Goal: Task Accomplishment & Management: Manage account settings

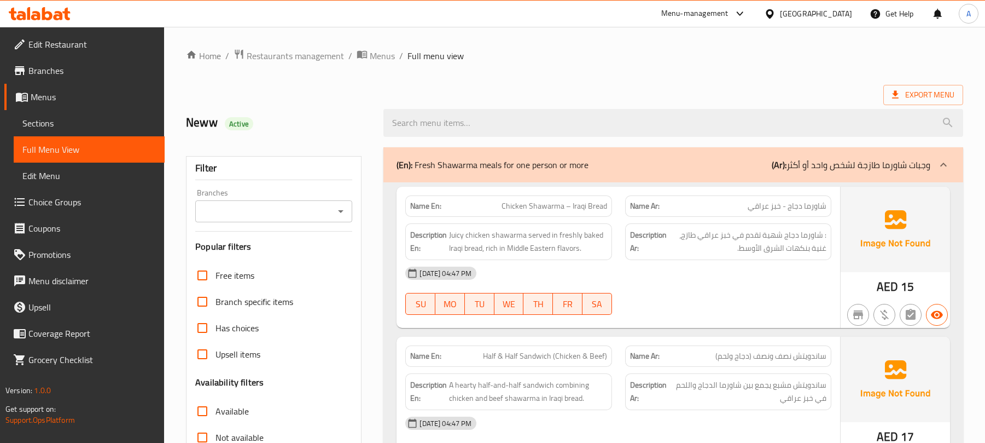
scroll to position [5419, 0]
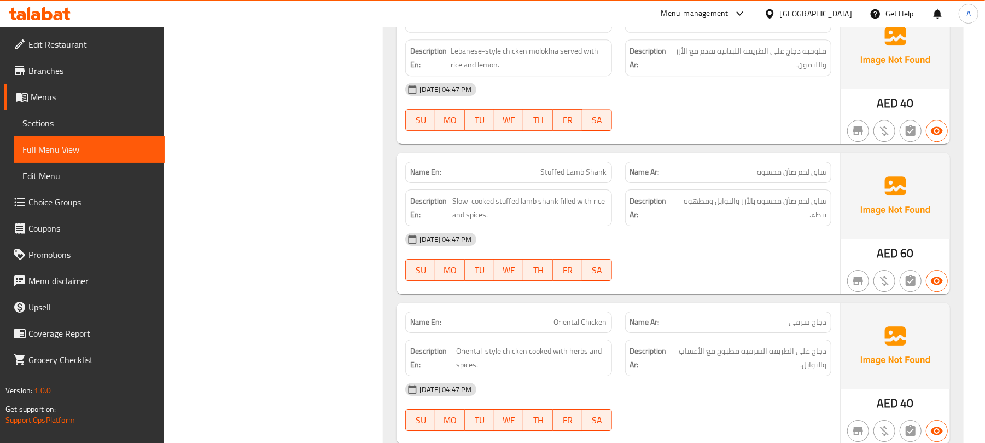
click at [69, 72] on span "Branches" at bounding box center [91, 70] width 127 height 13
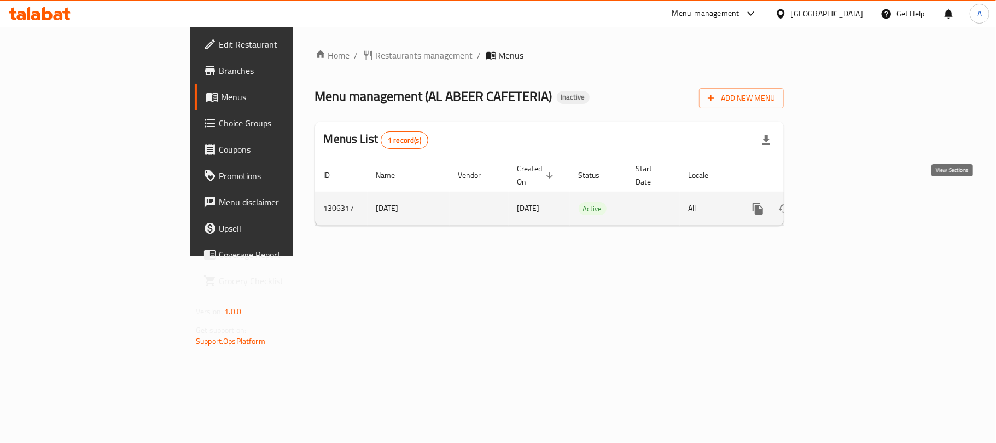
click at [844, 202] on icon "enhanced table" at bounding box center [837, 208] width 13 height 13
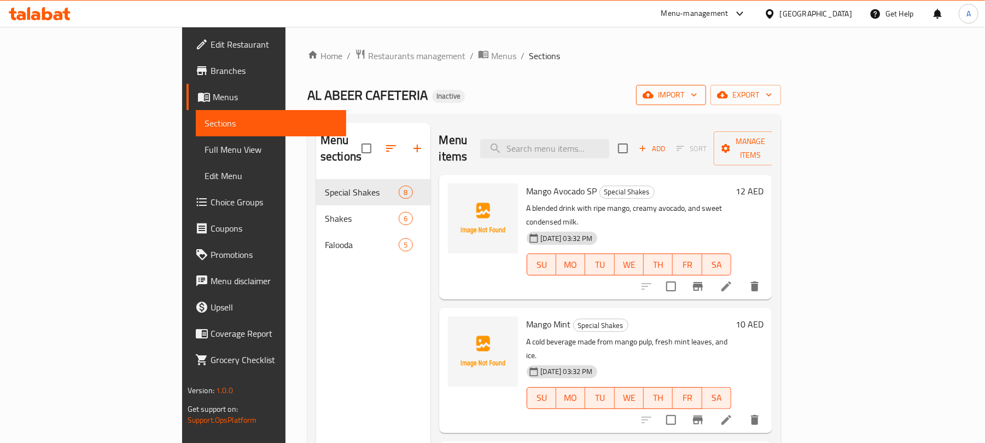
click at [700, 98] on icon "button" at bounding box center [694, 94] width 11 height 11
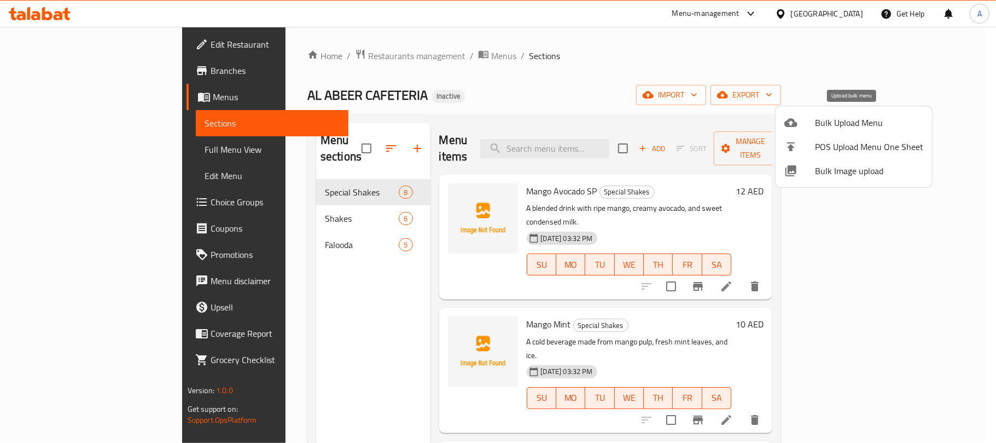
click at [830, 119] on span "Bulk Upload Menu" at bounding box center [869, 122] width 108 height 13
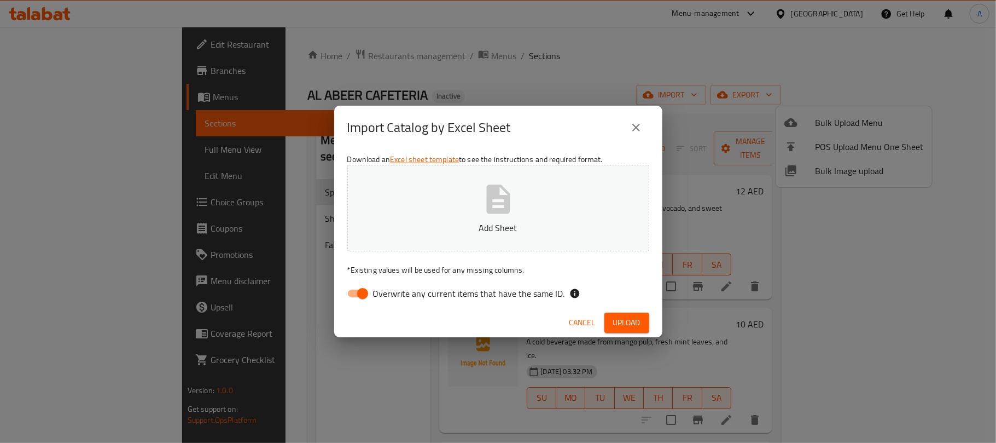
click at [434, 303] on label "Overwrite any current items that have the same ID." at bounding box center [453, 293] width 224 height 21
click at [394, 303] on input "Overwrite any current items that have the same ID." at bounding box center [363, 293] width 62 height 21
checkbox input "false"
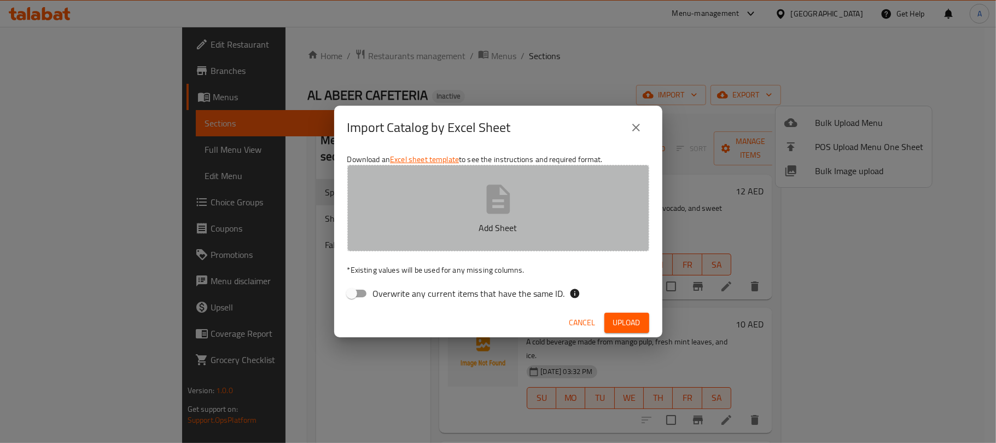
click at [421, 202] on button "Add Sheet" at bounding box center [498, 208] width 302 height 86
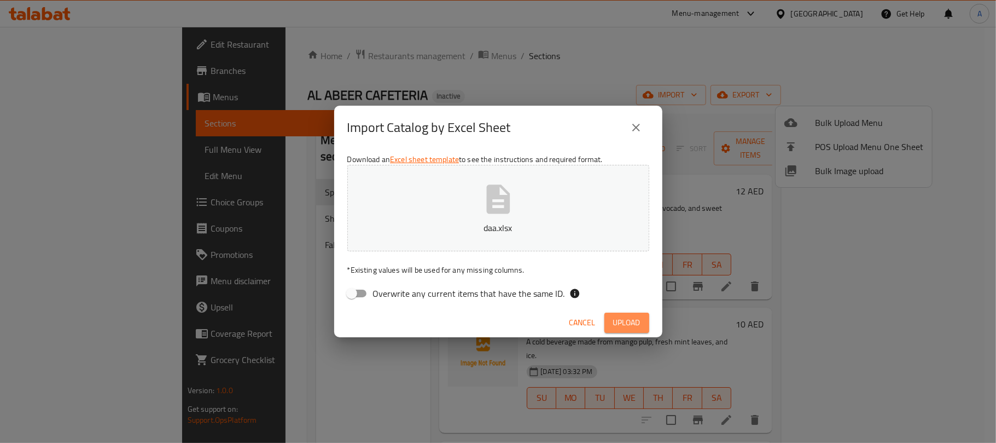
click at [630, 314] on button "Upload" at bounding box center [627, 322] width 45 height 20
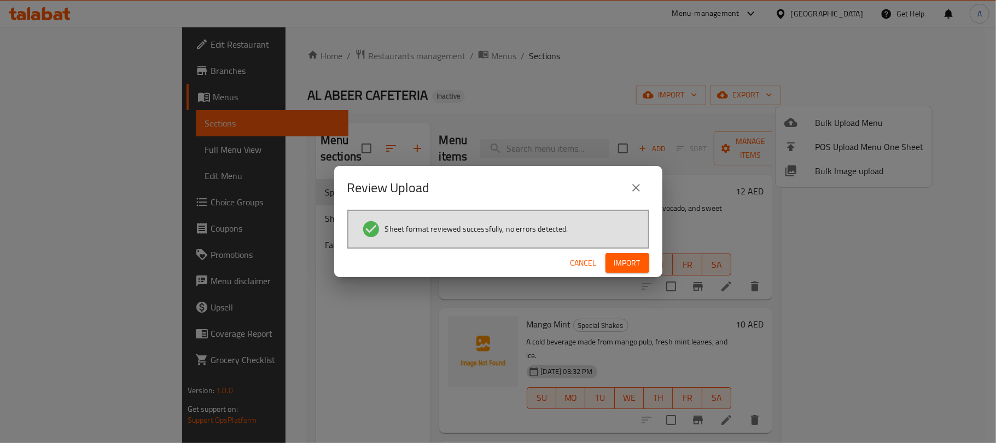
click at [619, 271] on button "Import" at bounding box center [628, 263] width 44 height 20
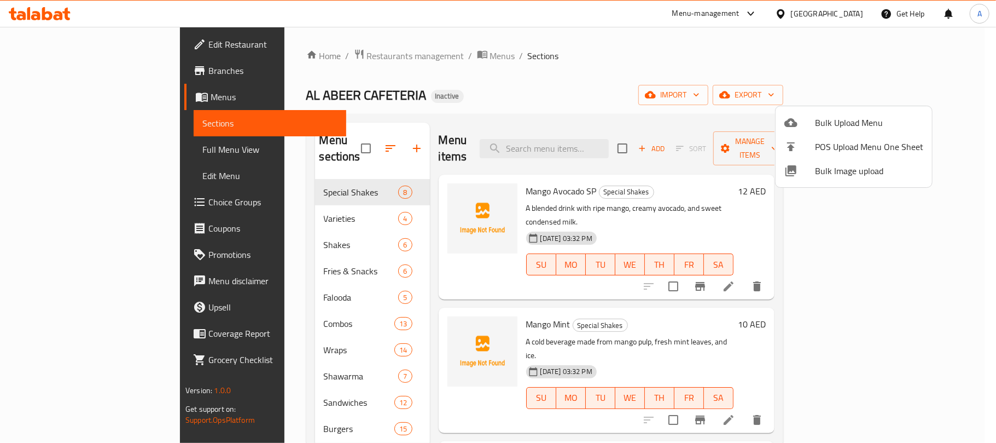
click at [343, 141] on div at bounding box center [498, 221] width 996 height 443
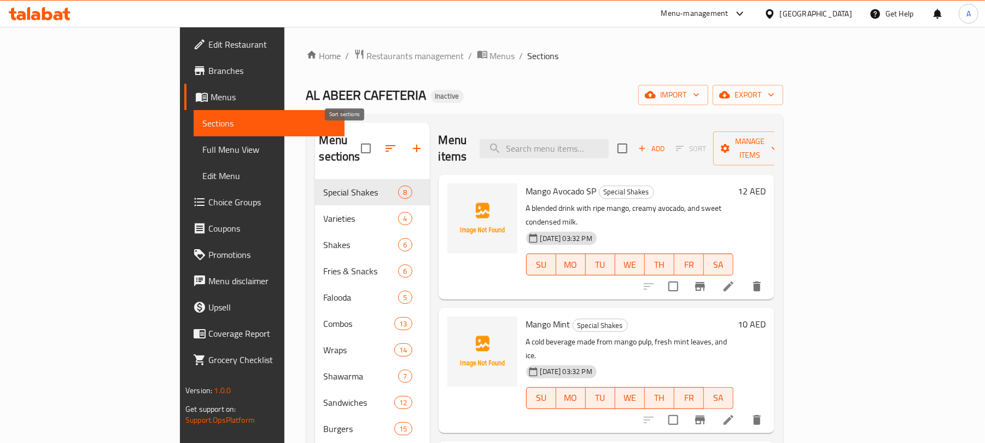
click at [386, 145] on icon "button" at bounding box center [391, 148] width 10 height 7
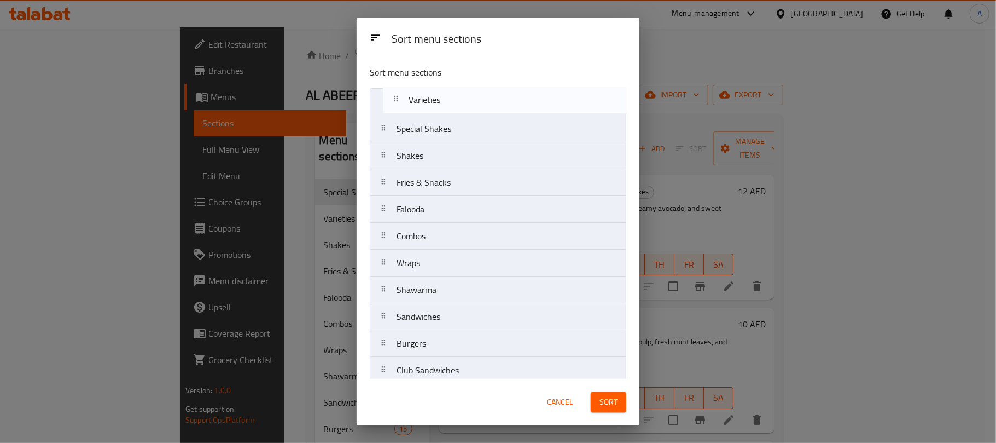
drag, startPoint x: 486, startPoint y: 136, endPoint x: 498, endPoint y: 112, distance: 26.9
click at [498, 112] on nav "Special Shakes Varieties Shakes Fries & Snacks Falooda Combos Wraps Shawarma Sa…" at bounding box center [498, 236] width 257 height 296
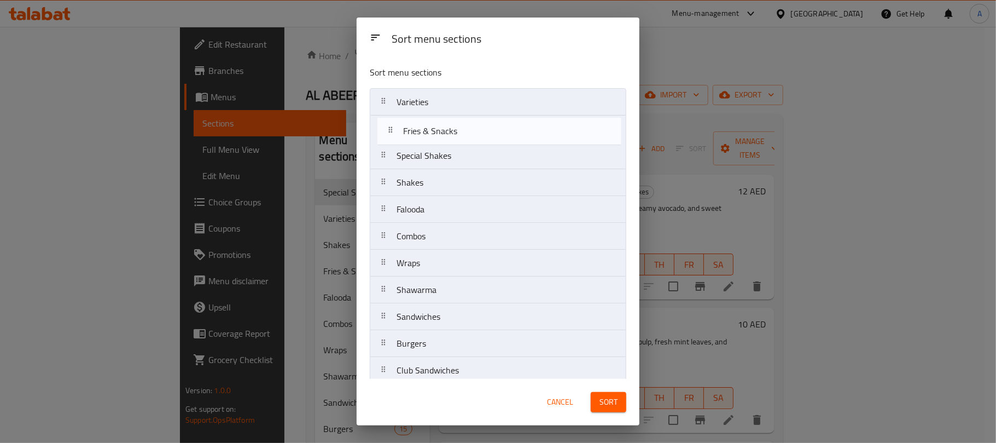
drag, startPoint x: 492, startPoint y: 186, endPoint x: 501, endPoint y: 128, distance: 58.7
click at [501, 128] on nav "Varieties Special Shakes Shakes Fries & Snacks Falooda Combos Wraps Shawarma Sa…" at bounding box center [498, 236] width 257 height 296
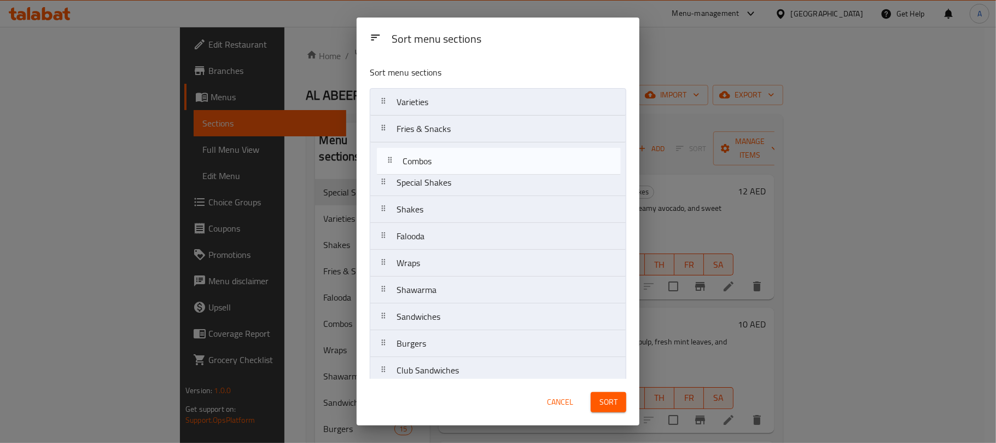
drag, startPoint x: 487, startPoint y: 237, endPoint x: 494, endPoint y: 151, distance: 86.2
click at [494, 151] on nav "Varieties Fries & Snacks Special Shakes Shakes Falooda Combos Wraps Shawarma Sa…" at bounding box center [498, 236] width 257 height 296
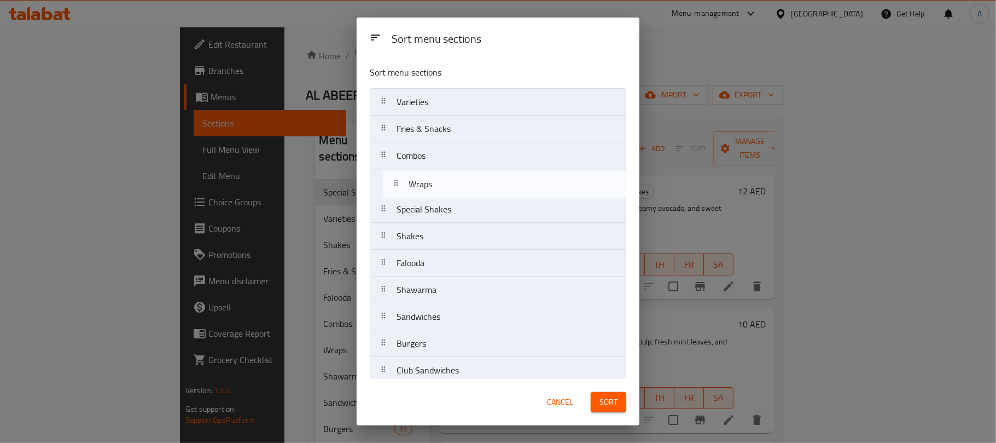
drag, startPoint x: 462, startPoint y: 266, endPoint x: 475, endPoint y: 178, distance: 88.4
click at [475, 178] on nav "Varieties Fries & Snacks Combos Special Shakes Shakes Falooda Wraps Shawarma Sa…" at bounding box center [498, 236] width 257 height 296
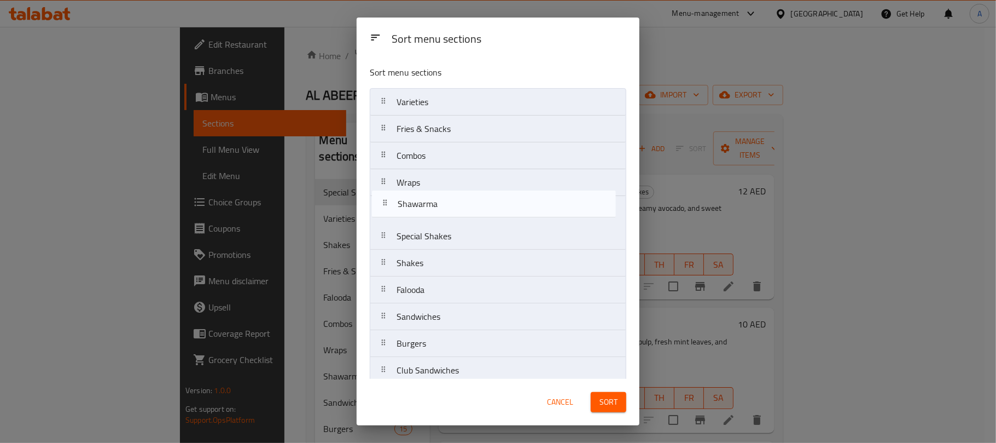
drag, startPoint x: 447, startPoint y: 299, endPoint x: 448, endPoint y: 207, distance: 91.9
click at [448, 207] on nav "Varieties Fries & Snacks Combos Wraps Special Shakes Shakes Falooda Shawarma Sa…" at bounding box center [498, 236] width 257 height 296
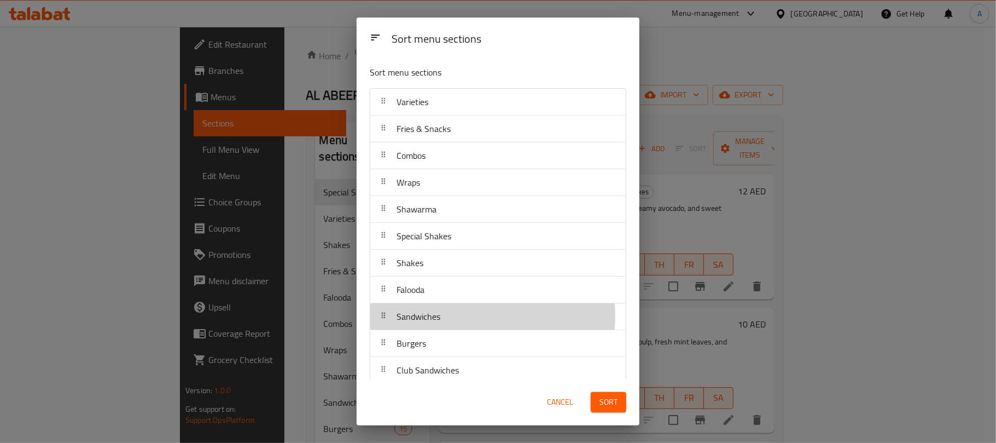
scroll to position [1, 0]
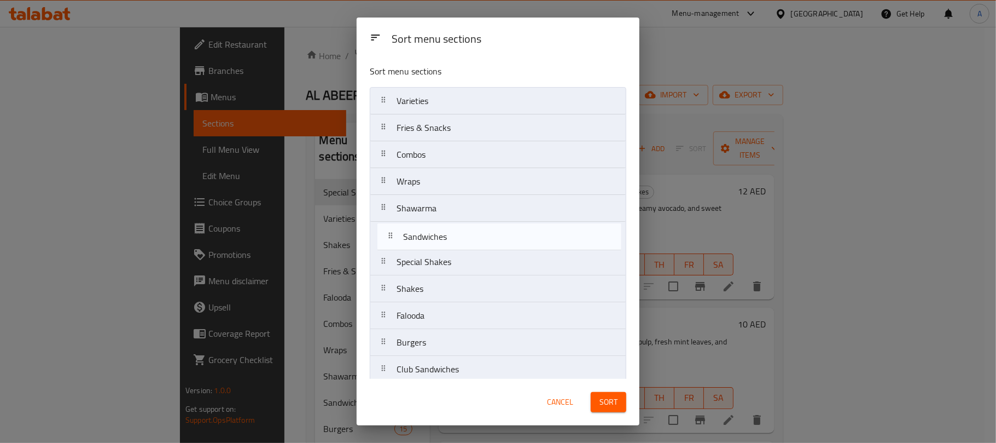
drag, startPoint x: 449, startPoint y: 317, endPoint x: 457, endPoint y: 233, distance: 85.2
click at [457, 233] on nav "Varieties Fries & Snacks Combos Wraps Shawarma Special Shakes Shakes Falooda Sa…" at bounding box center [498, 235] width 257 height 296
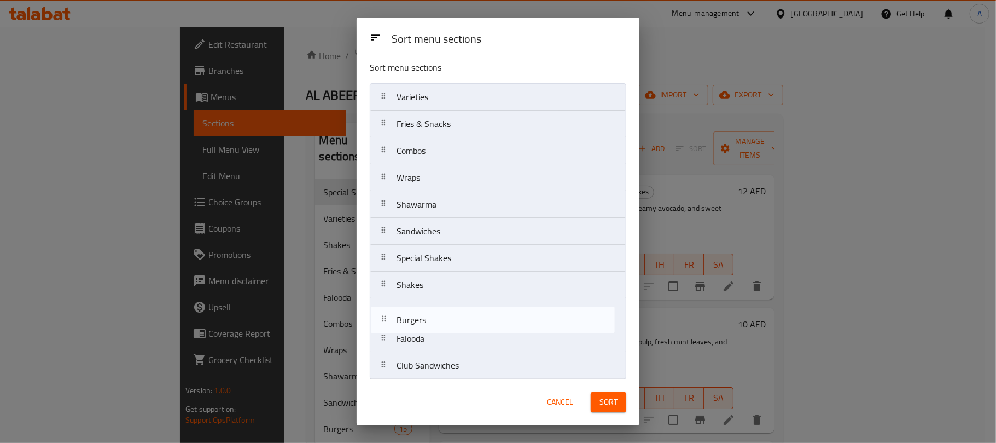
scroll to position [8, 0]
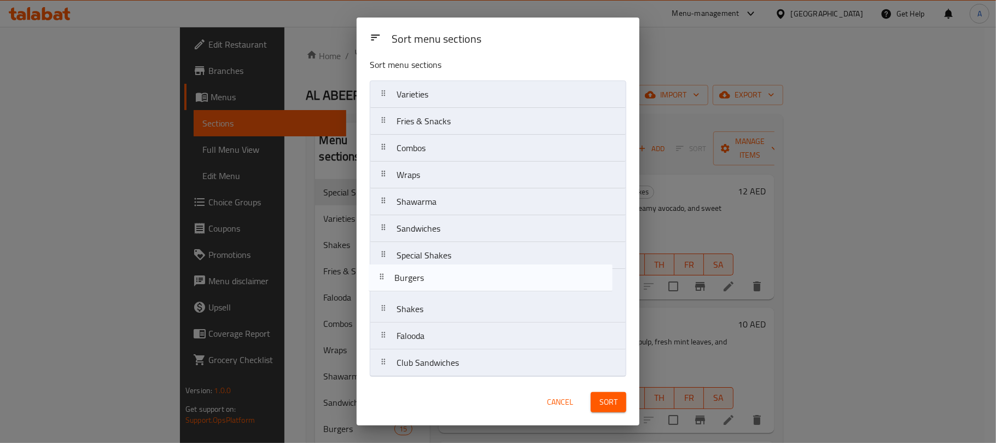
drag, startPoint x: 465, startPoint y: 351, endPoint x: 463, endPoint y: 280, distance: 70.6
click at [463, 280] on nav "Varieties Fries & Snacks Combos Wraps Shawarma Sandwiches Special Shakes Shakes…" at bounding box center [498, 228] width 257 height 296
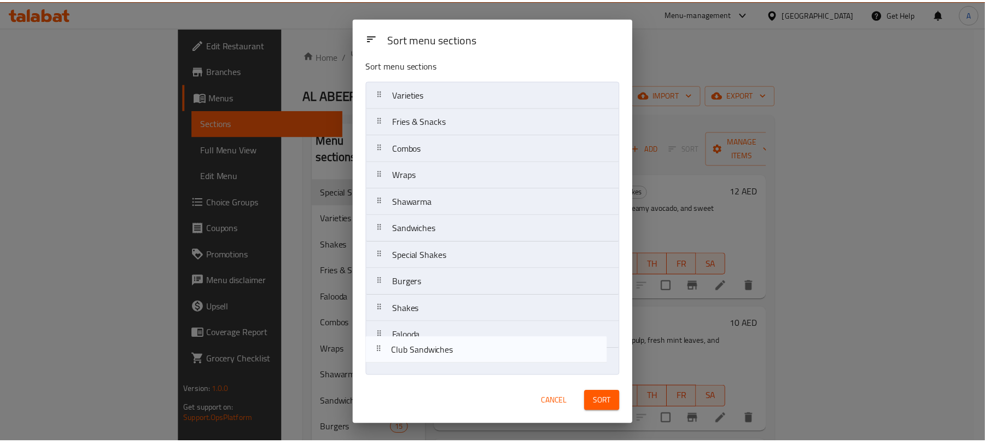
scroll to position [12, 0]
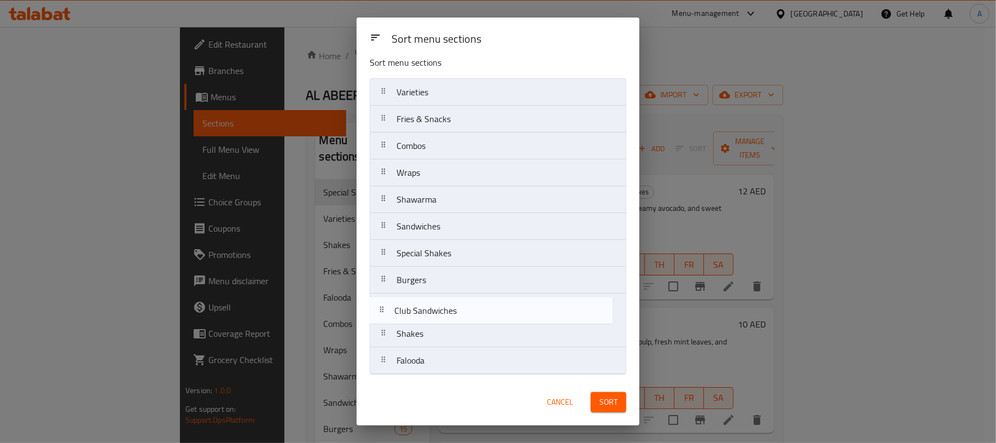
drag, startPoint x: 452, startPoint y: 364, endPoint x: 450, endPoint y: 306, distance: 57.5
click at [450, 306] on nav "Varieties Fries & Snacks Combos Wraps Shawarma Sandwiches Special Shakes Burger…" at bounding box center [498, 226] width 257 height 296
drag, startPoint x: 443, startPoint y: 257, endPoint x: 445, endPoint y: 317, distance: 60.8
click at [445, 317] on nav "Varieties Fries & Snacks Combos Wraps Shawarma Sandwiches Special Shakes Burger…" at bounding box center [498, 226] width 257 height 296
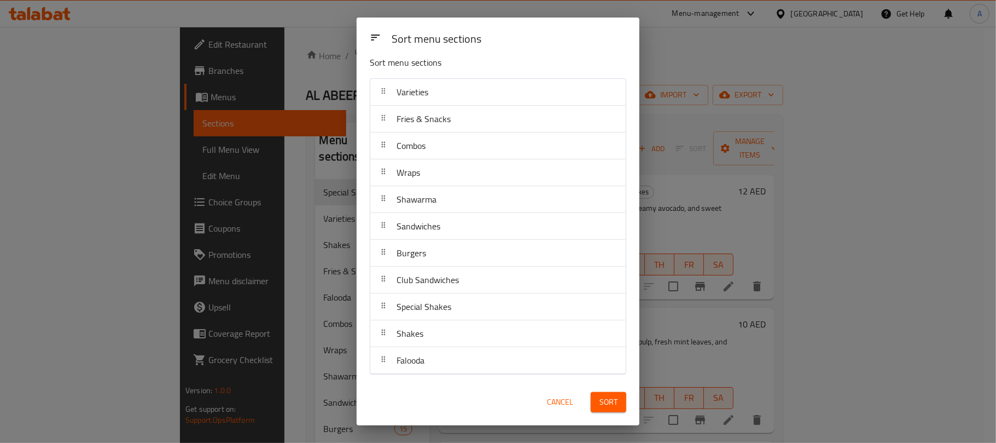
click at [614, 409] on button "Sort" at bounding box center [609, 402] width 36 height 20
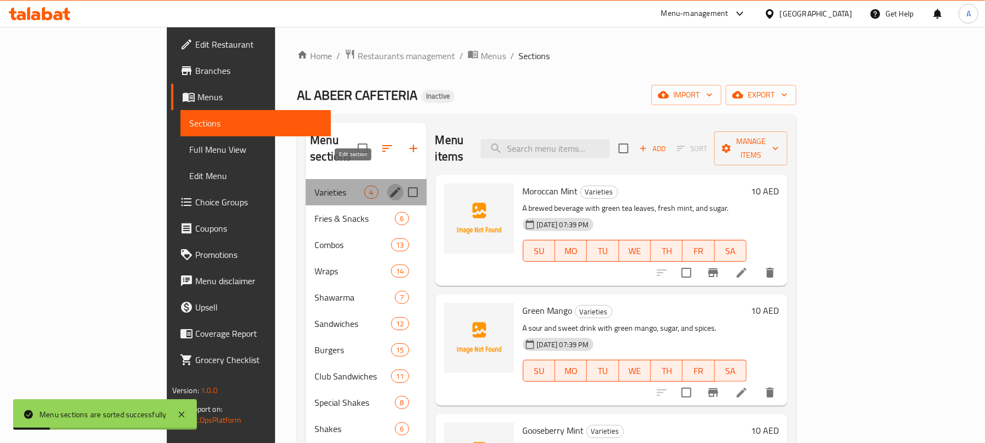
click at [389, 185] on icon "edit" at bounding box center [395, 191] width 13 height 13
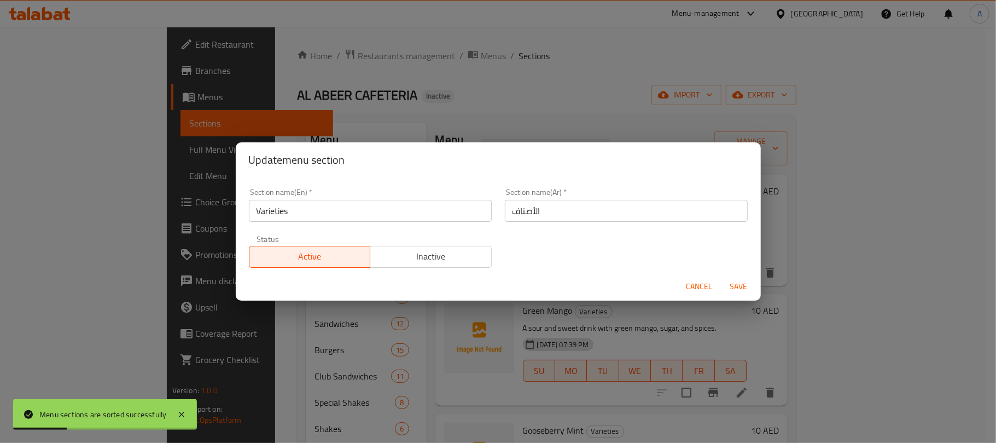
click at [594, 227] on div "Section name(Ar)   * الأصناف Section name(Ar) *" at bounding box center [626, 205] width 256 height 47
click at [589, 207] on input "الأصناف" at bounding box center [626, 211] width 243 height 22
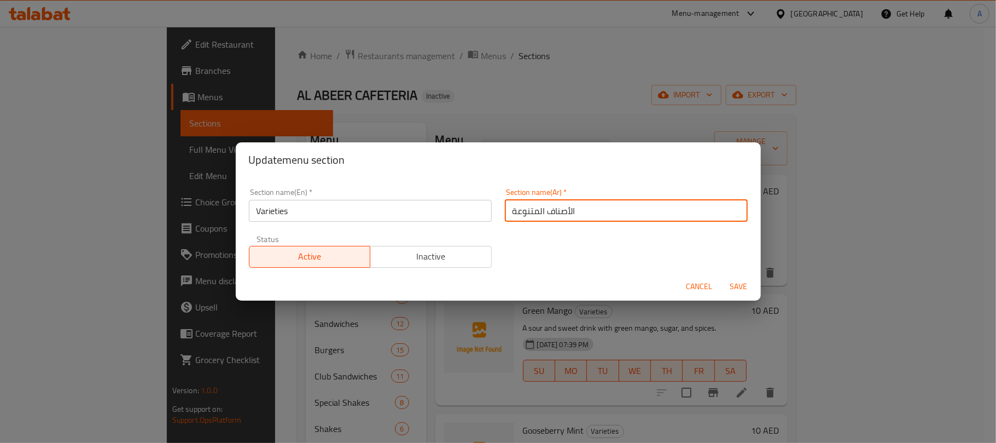
type input "الأصناف المتنوعة"
click at [739, 289] on span "Save" at bounding box center [739, 287] width 26 height 14
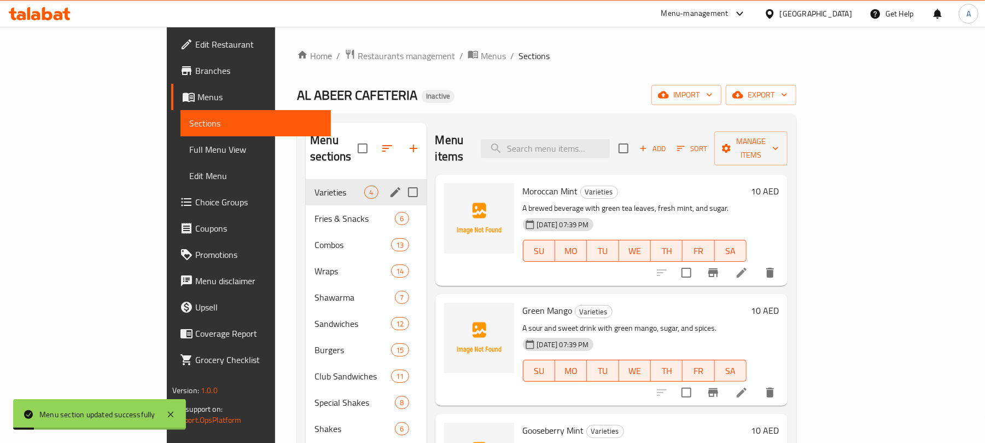
click at [189, 154] on span "Full Menu View" at bounding box center [256, 149] width 134 height 13
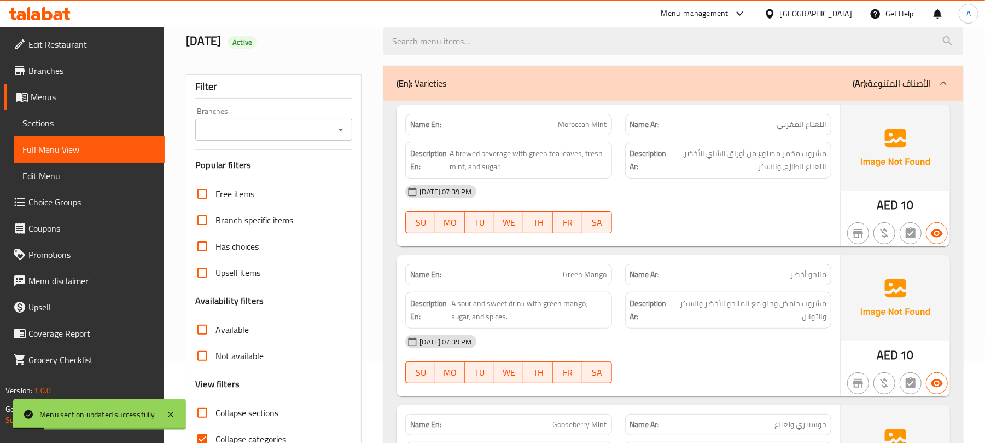
scroll to position [146, 0]
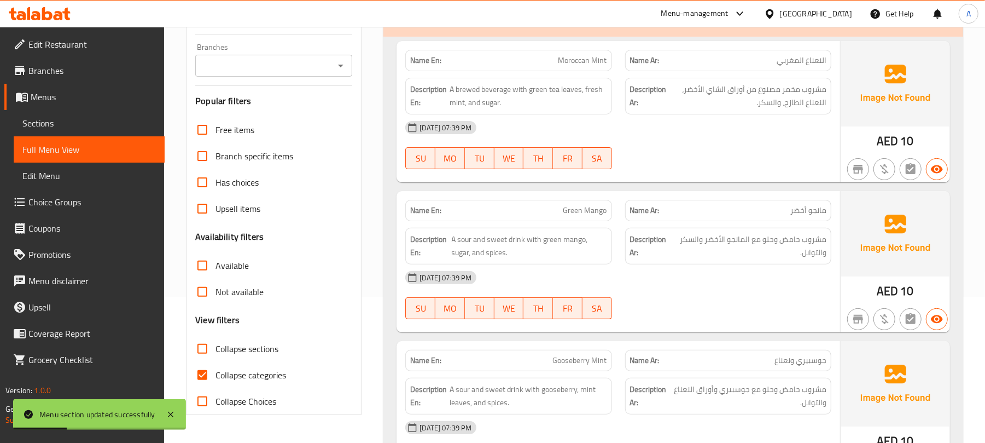
click at [231, 381] on span "Collapse categories" at bounding box center [251, 374] width 71 height 13
click at [216, 381] on input "Collapse categories" at bounding box center [202, 375] width 26 height 26
checkbox input "false"
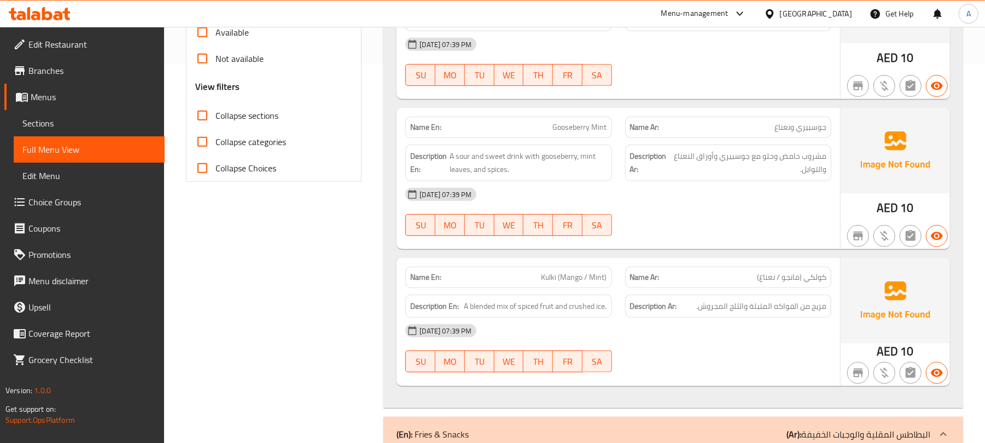
scroll to position [314, 0]
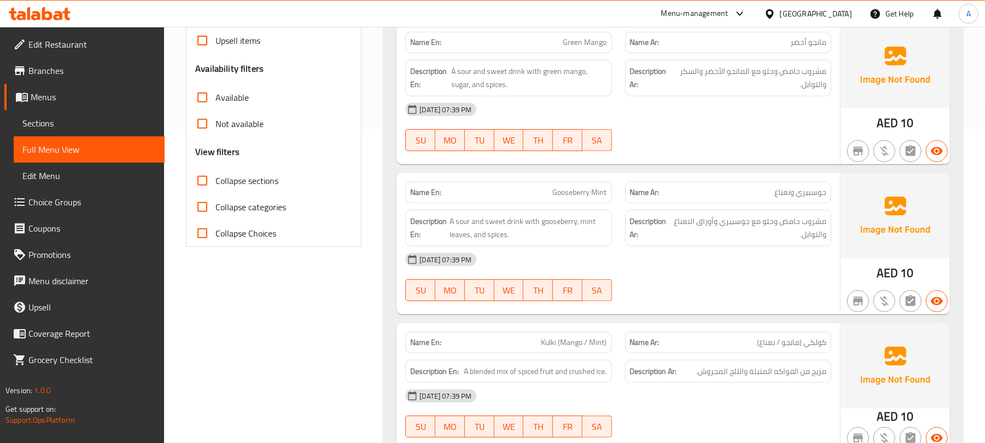
click at [261, 173] on label "Collapse sections" at bounding box center [233, 180] width 89 height 26
click at [216, 173] on input "Collapse sections" at bounding box center [202, 180] width 26 height 26
checkbox input "true"
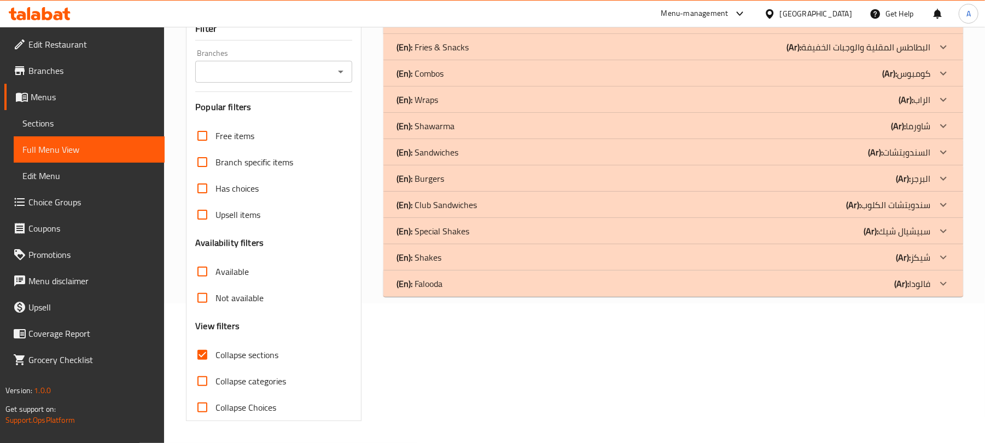
scroll to position [141, 0]
click at [471, 27] on div "(En): Falooda (Ar): فالودا" at bounding box center [664, 20] width 534 height 13
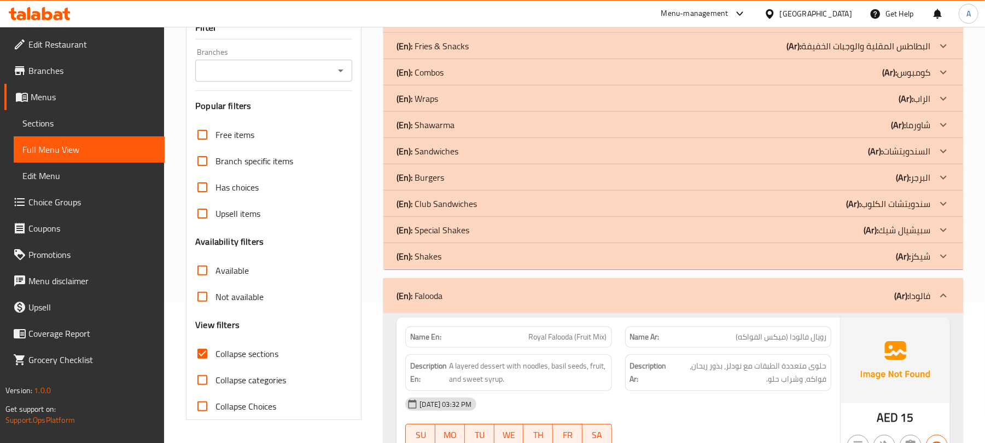
click at [461, 26] on div "(En): Shakes (Ar): شيكز" at bounding box center [664, 19] width 534 height 13
click at [446, 26] on p "(En): Special Shakes" at bounding box center [422, 19] width 50 height 13
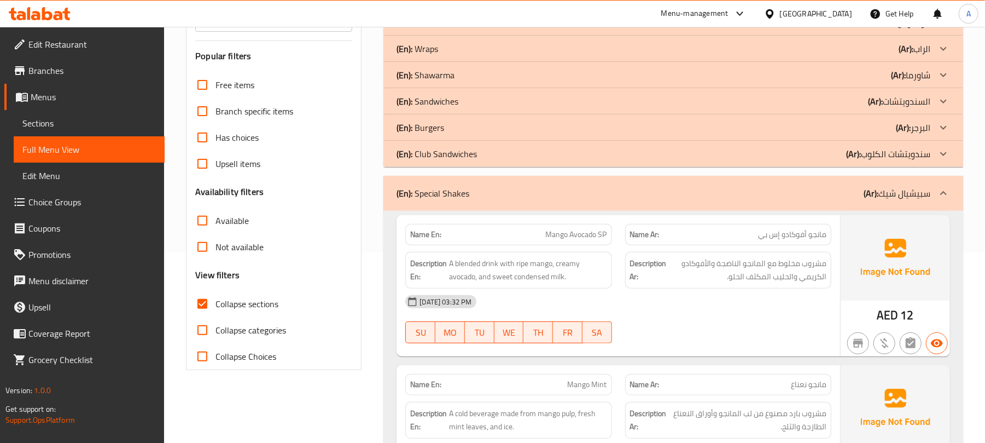
scroll to position [213, 0]
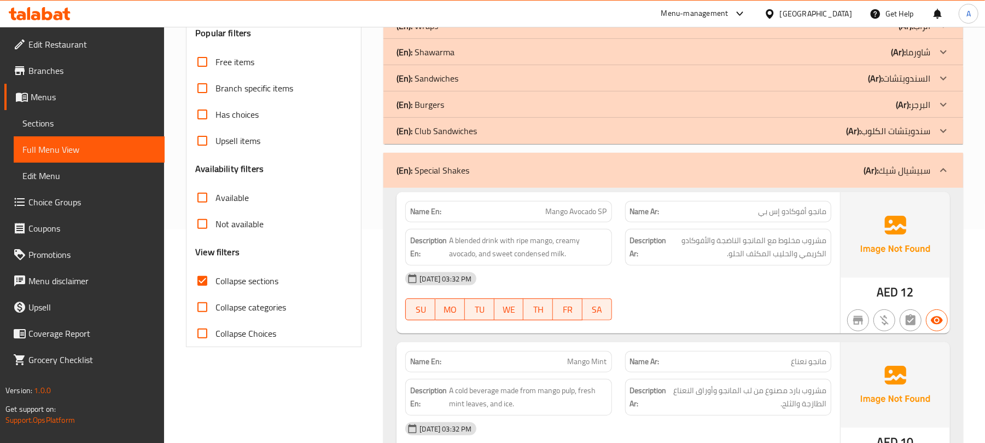
click at [474, 178] on div "(En): Special Shakes (Ar): سبيشيال شيك" at bounding box center [674, 170] width 580 height 35
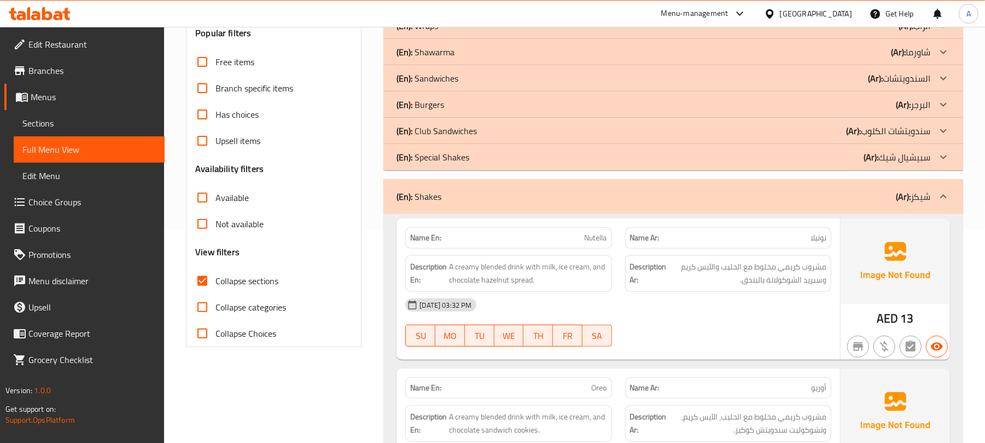
click at [474, 208] on div "(En): Shakes (Ar): شيكز" at bounding box center [674, 196] width 580 height 35
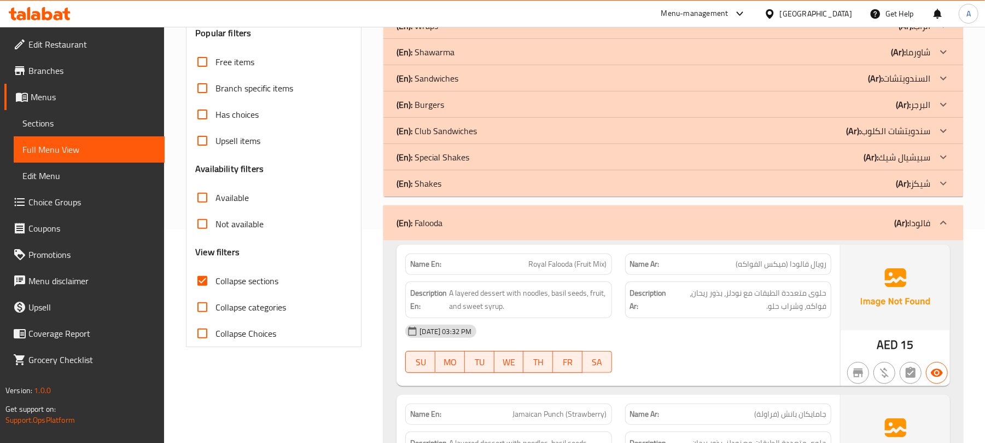
click at [501, 234] on div "(En): Falooda (Ar): فالودا" at bounding box center [674, 222] width 580 height 35
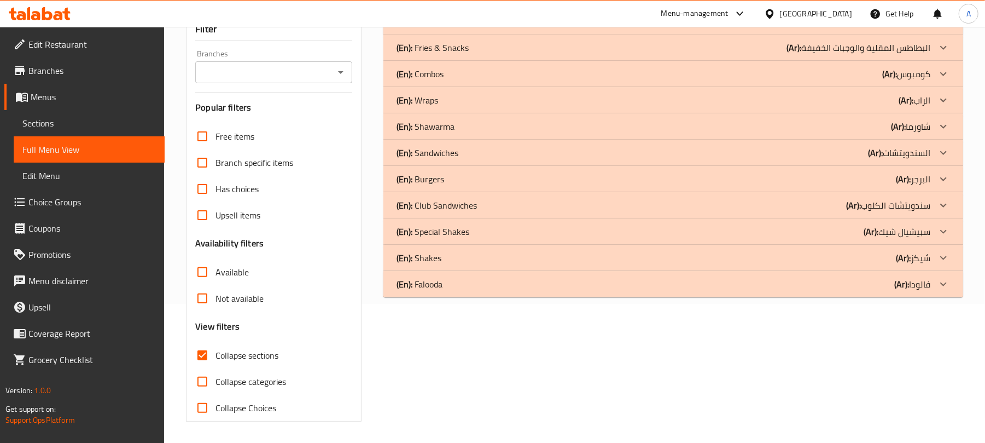
scroll to position [141, 0]
click at [607, 27] on div "(En): Club Sandwiches (Ar): سندويتشات الكلوب" at bounding box center [664, 20] width 534 height 13
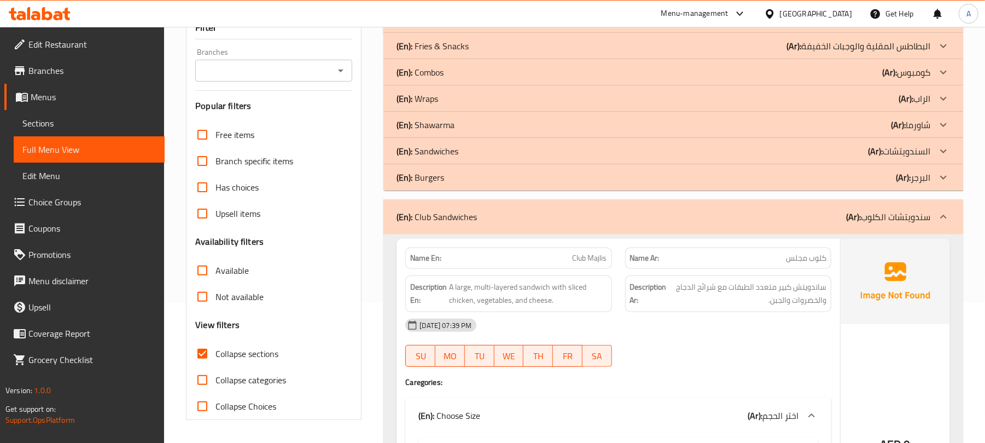
click at [597, 26] on div "(En): Burgers (Ar): البرجر" at bounding box center [664, 19] width 534 height 13
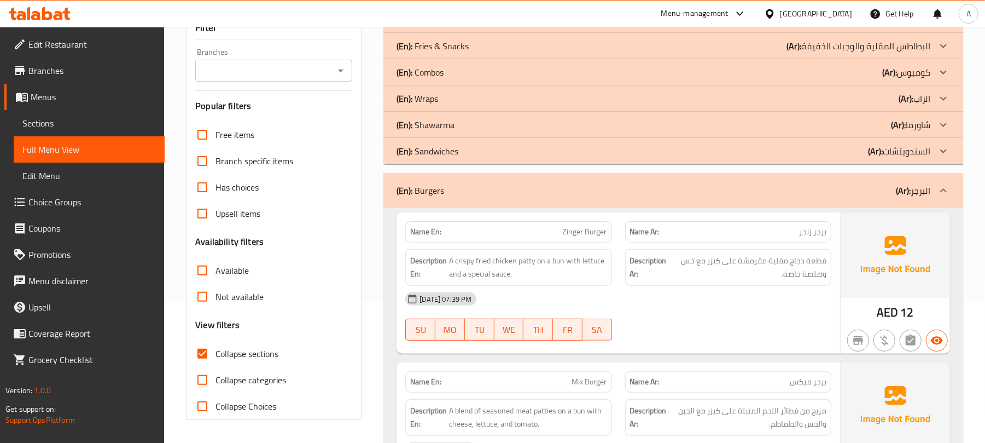
click at [579, 26] on div "(En): Sandwiches (Ar): السندويتشات" at bounding box center [664, 19] width 534 height 13
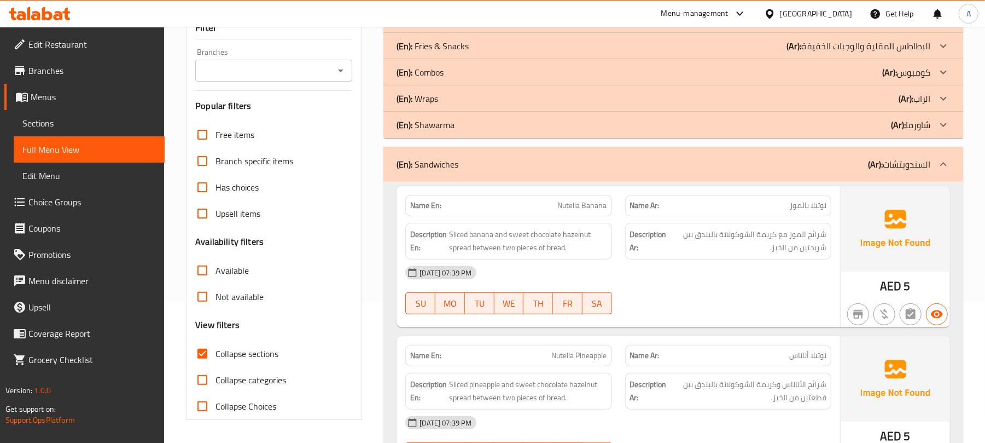
click at [567, 26] on div "(En): Shawarma (Ar): شاورما" at bounding box center [664, 19] width 534 height 13
click at [562, 26] on div "(En): Wraps (Ar): الراب" at bounding box center [664, 19] width 534 height 13
click at [554, 26] on div "(En): Combos (Ar): كومبوس" at bounding box center [664, 19] width 534 height 13
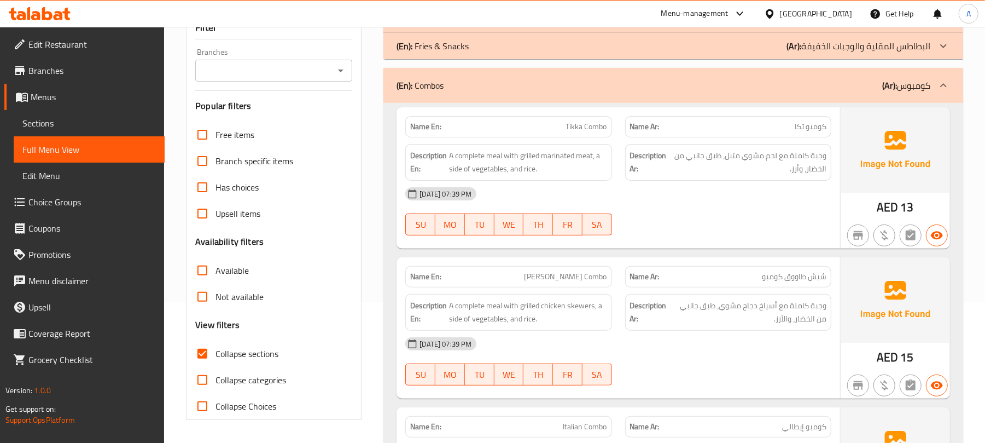
click at [554, 26] on div "(En): [PERSON_NAME] & Snacks (Ar): البطاطس المقلية والوجبات الخفيفة" at bounding box center [664, 19] width 534 height 13
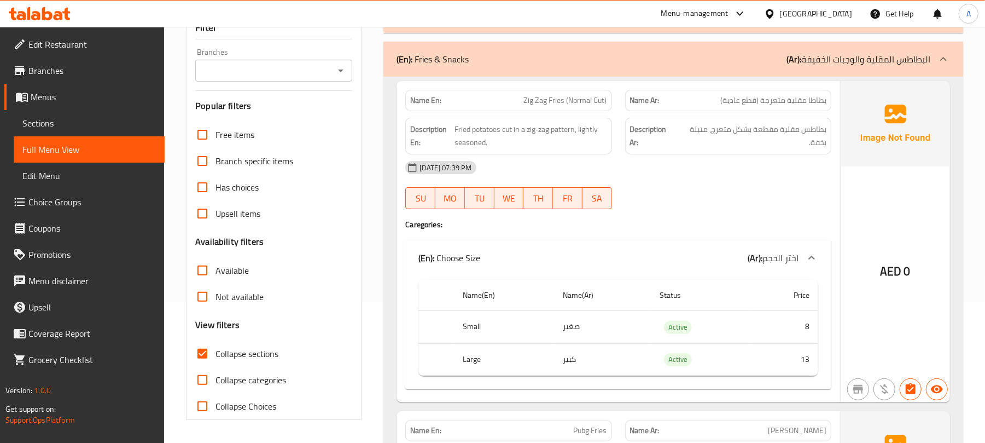
click at [548, 26] on div "(En): Varieties (Ar): الأصناف المتنوعة" at bounding box center [664, 19] width 534 height 13
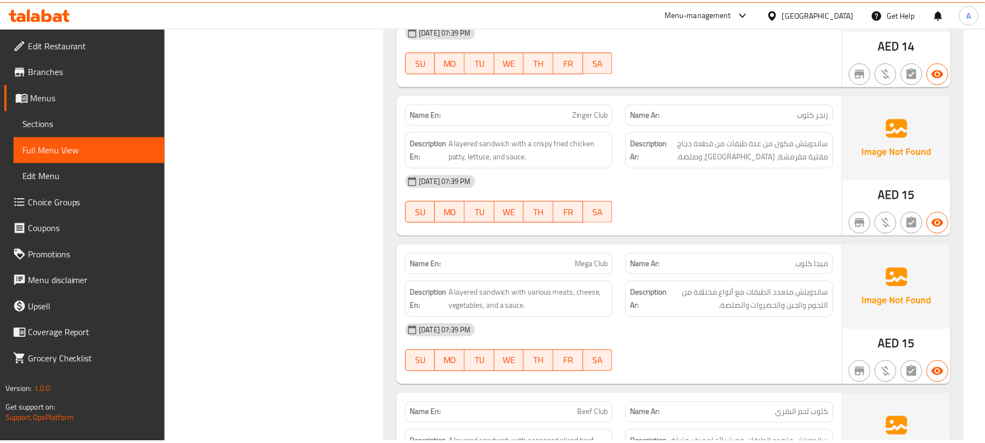
scroll to position [13576, 0]
